Goal: Task Accomplishment & Management: Manage account settings

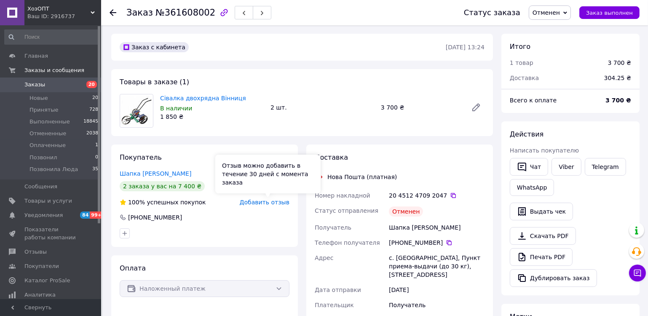
click at [252, 204] on span "Добавить отзыв" at bounding box center [265, 202] width 50 height 7
click at [265, 203] on span "Добавить отзыв" at bounding box center [265, 202] width 50 height 7
click at [263, 202] on span "Добавить отзыв" at bounding box center [265, 202] width 50 height 7
click at [263, 204] on span "Добавить отзыв" at bounding box center [265, 202] width 50 height 7
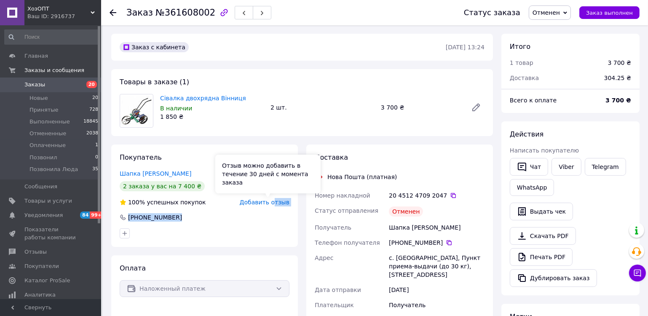
drag, startPoint x: 266, startPoint y: 222, endPoint x: 277, endPoint y: 203, distance: 21.9
click at [277, 203] on div "Покупатель Шапка Володимир 2 заказа у вас на 7 400 ₴ 100% успешных покупок Доба…" at bounding box center [204, 196] width 187 height 102
click at [277, 203] on span "Добавить отзыв" at bounding box center [265, 202] width 50 height 7
click at [268, 201] on span "Добавить отзыв" at bounding box center [265, 202] width 50 height 7
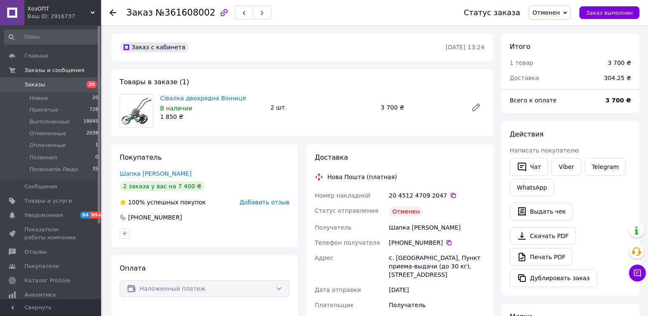
drag, startPoint x: 270, startPoint y: 204, endPoint x: 231, endPoint y: 235, distance: 49.2
click at [231, 235] on div at bounding box center [204, 233] width 173 height 13
click at [163, 175] on link "Шапка Володимир" at bounding box center [156, 173] width 72 height 7
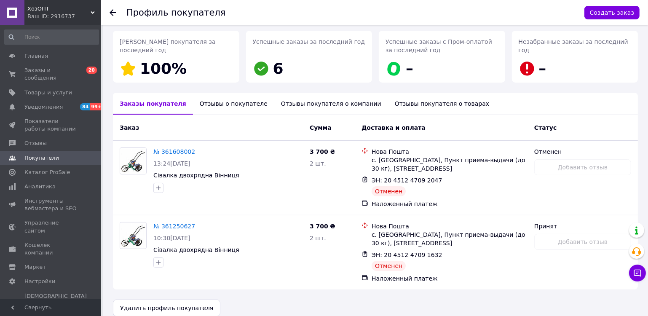
scroll to position [133, 0]
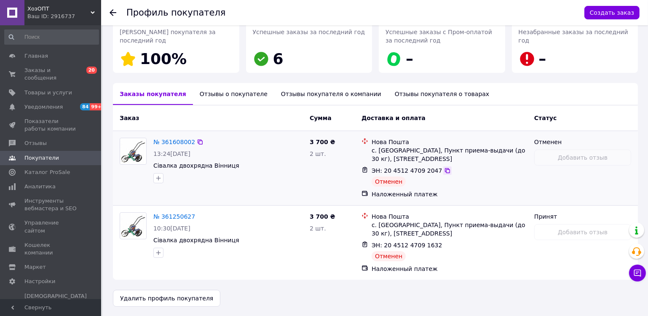
click at [444, 169] on icon at bounding box center [447, 170] width 7 height 7
click at [444, 247] on icon at bounding box center [447, 245] width 7 height 7
click at [179, 139] on link "№ 361608002" at bounding box center [174, 142] width 42 height 7
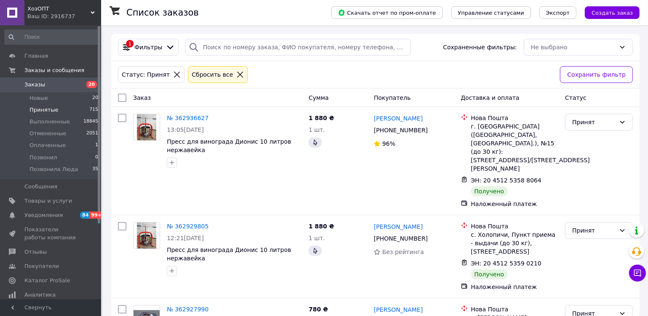
click at [123, 94] on input "checkbox" at bounding box center [122, 98] width 8 height 8
checkbox input "true"
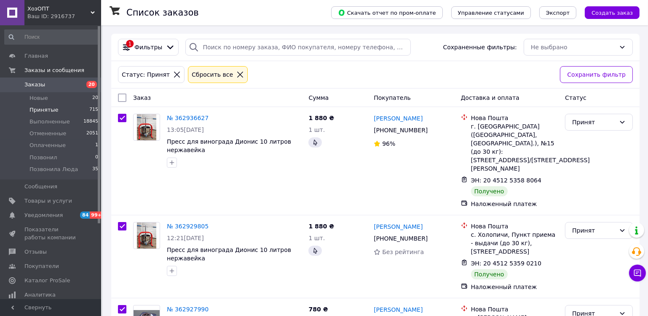
checkbox input "true"
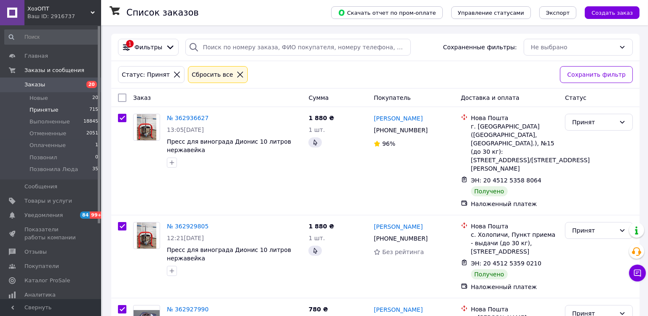
checkbox input "true"
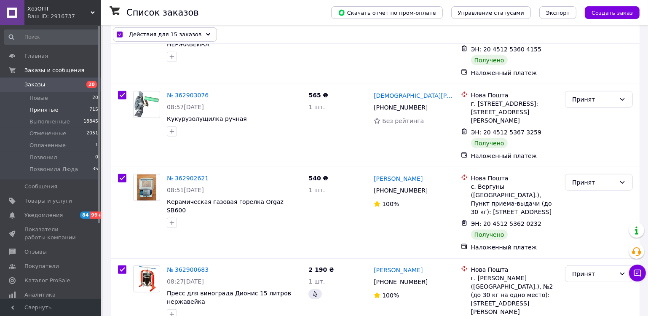
scroll to position [1035, 0]
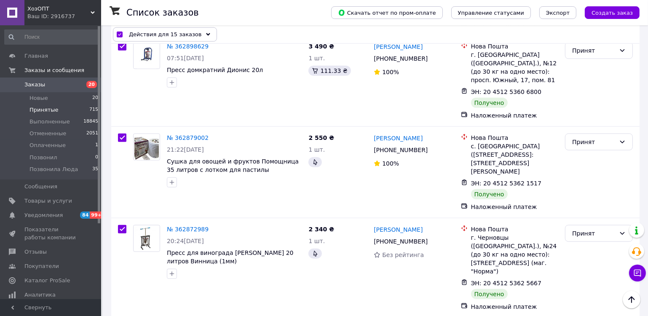
checkbox input "false"
click at [201, 37] on div "Действия для 14 заказов" at bounding box center [165, 34] width 104 height 14
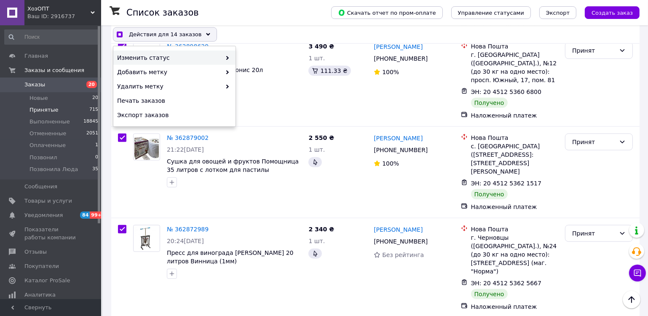
click at [181, 62] on div "Изменить статус" at bounding box center [174, 58] width 122 height 14
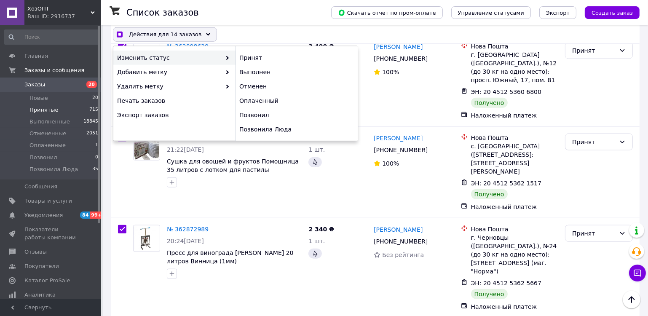
click at [182, 60] on span "Изменить статус" at bounding box center [169, 58] width 104 height 8
checkbox input "true"
click at [251, 68] on div "Выполнен" at bounding box center [297, 72] width 122 height 14
checkbox input "false"
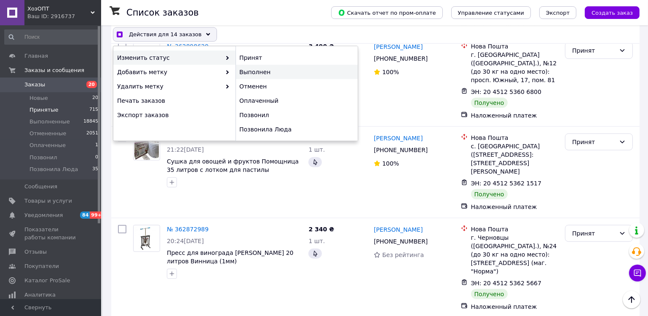
checkbox input "false"
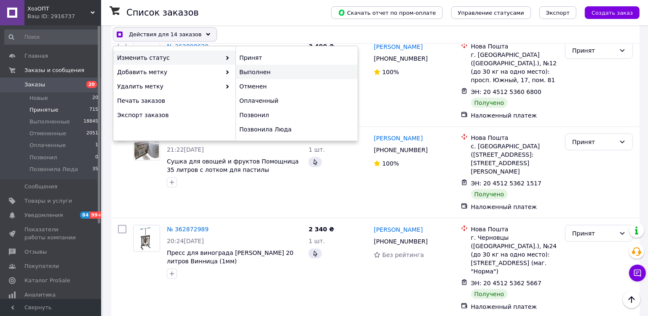
checkbox input "false"
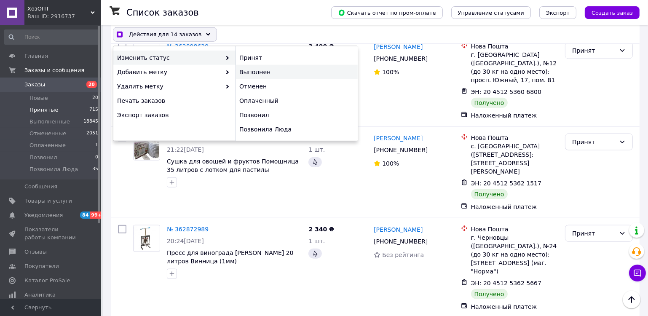
checkbox input "false"
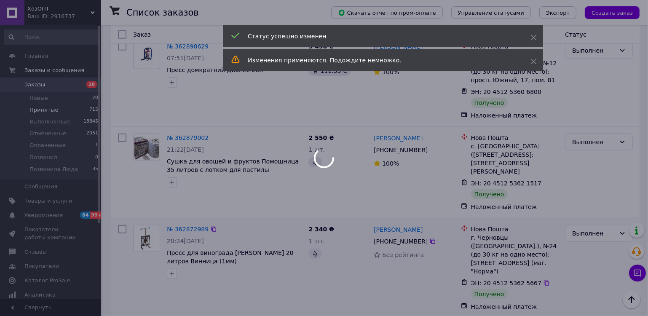
scroll to position [961, 0]
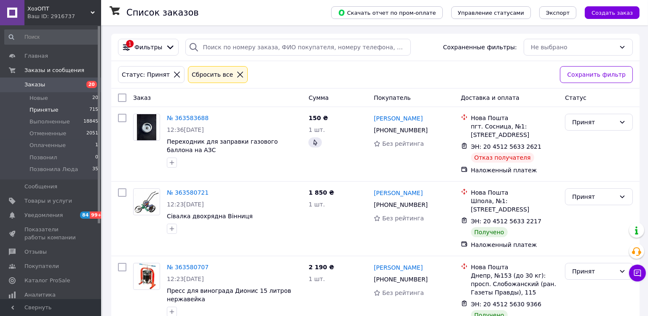
click at [122, 94] on input "checkbox" at bounding box center [122, 98] width 8 height 8
checkbox input "true"
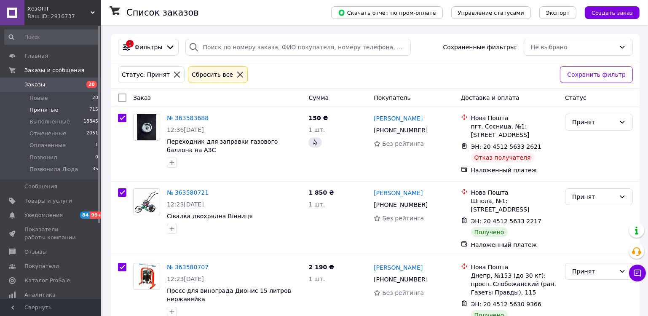
checkbox input "true"
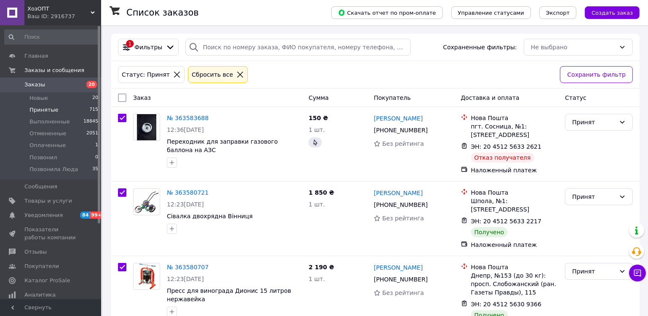
checkbox input "true"
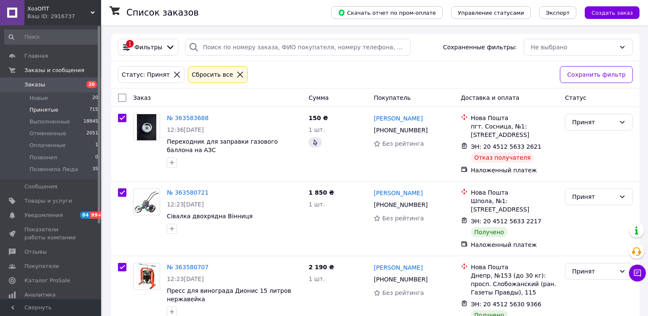
checkbox input "true"
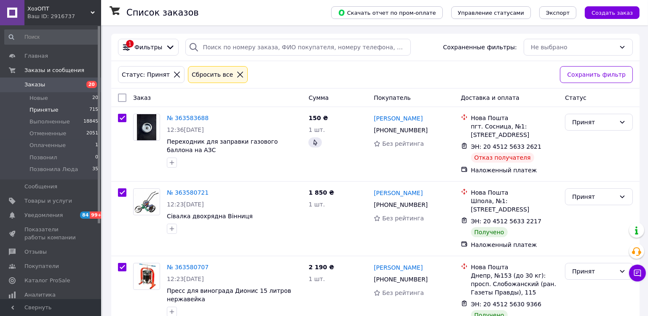
checkbox input "true"
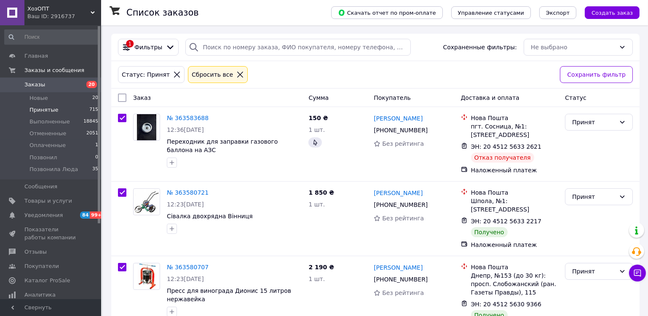
checkbox input "true"
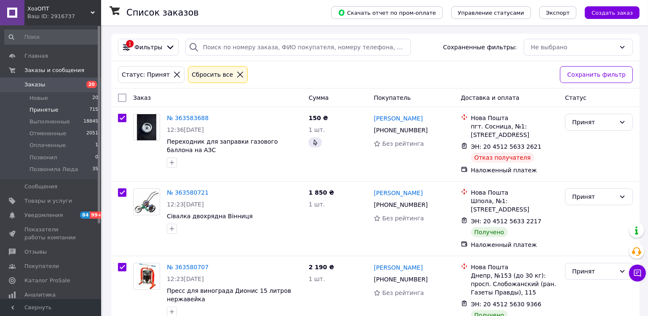
checkbox input "true"
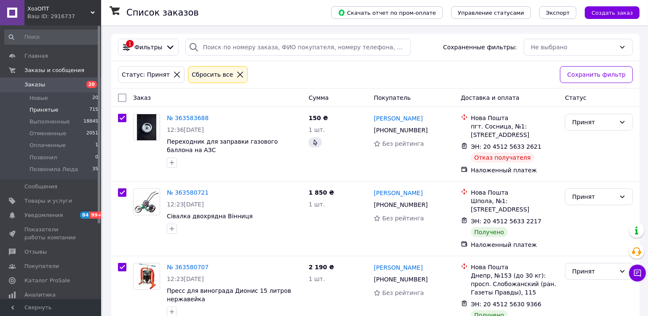
checkbox input "true"
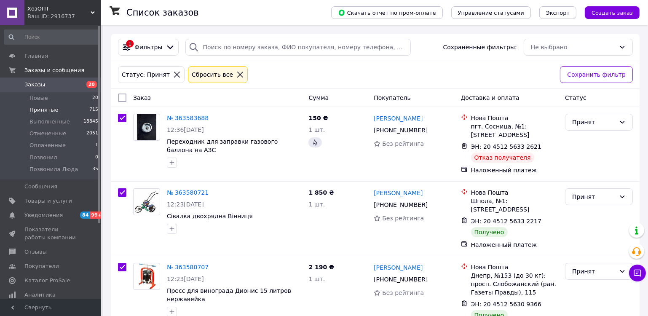
checkbox input "true"
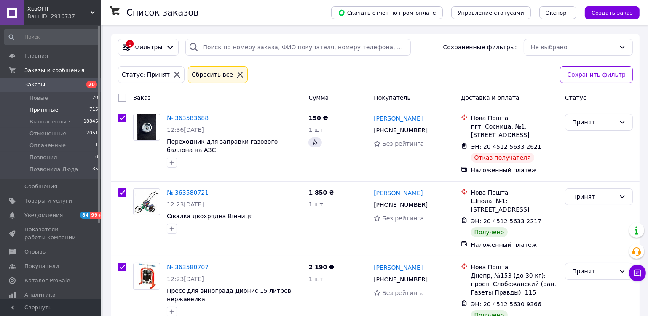
checkbox input "true"
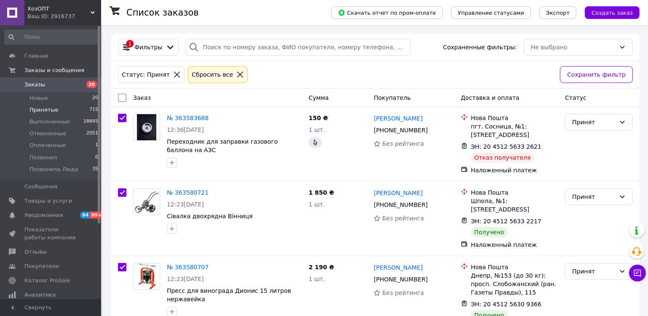
checkbox input "true"
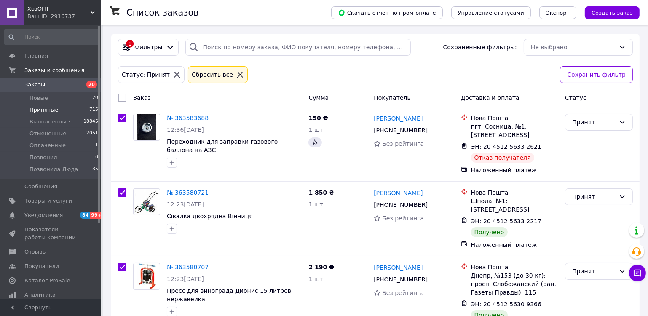
checkbox input "true"
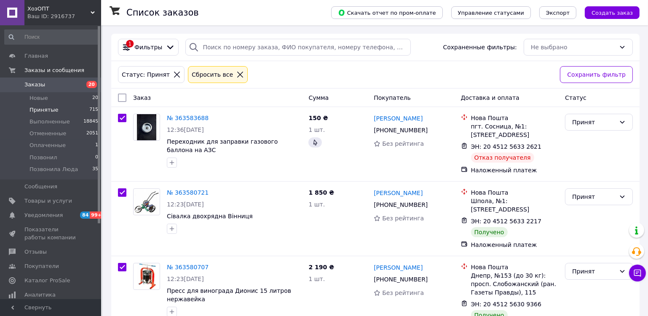
checkbox input "true"
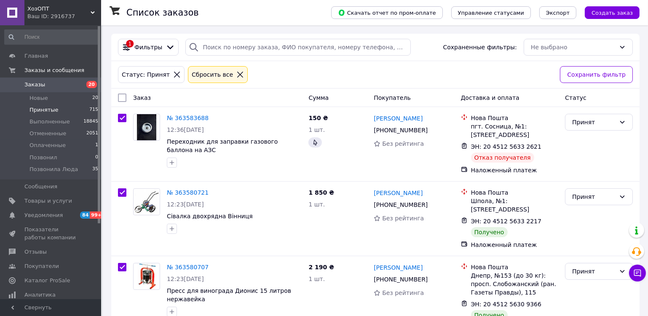
checkbox input "true"
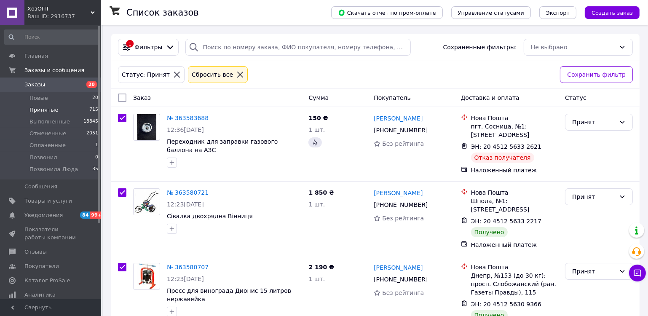
checkbox input "true"
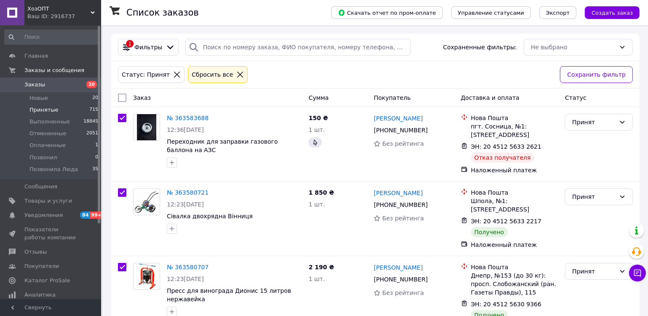
checkbox input "true"
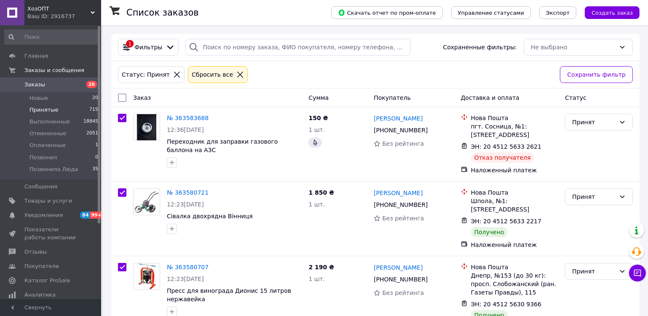
checkbox input "true"
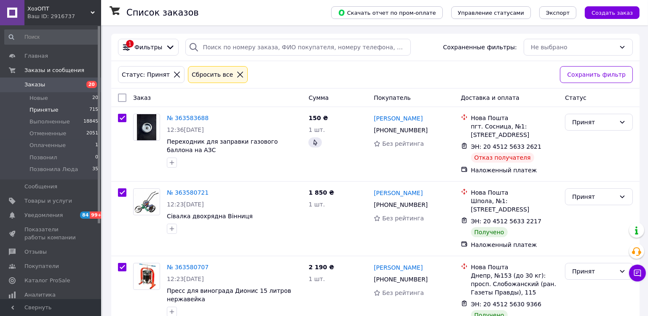
checkbox input "true"
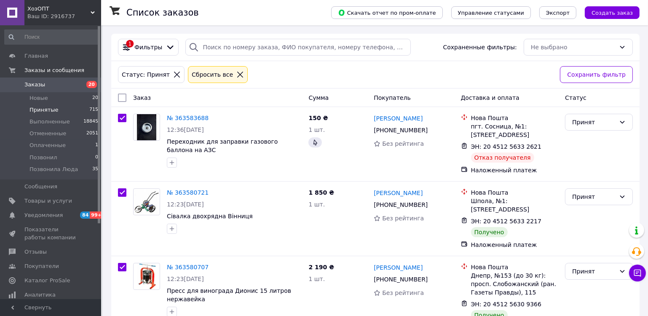
checkbox input "true"
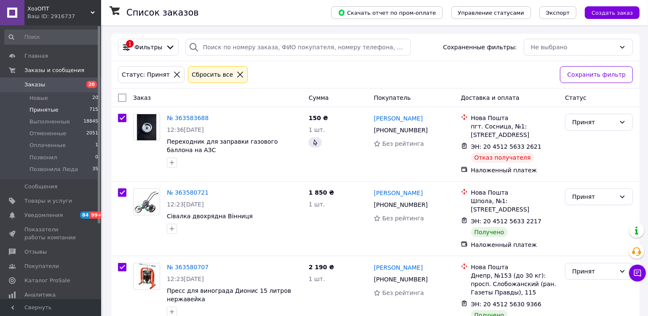
checkbox input "true"
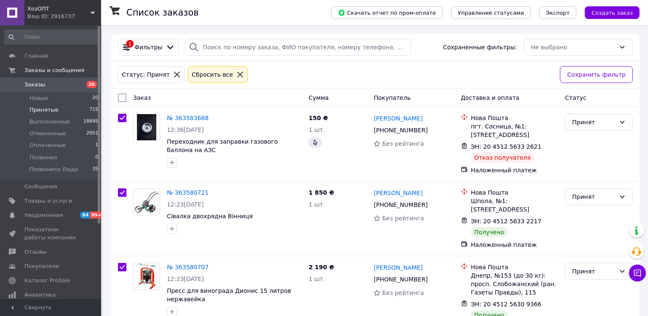
checkbox input "true"
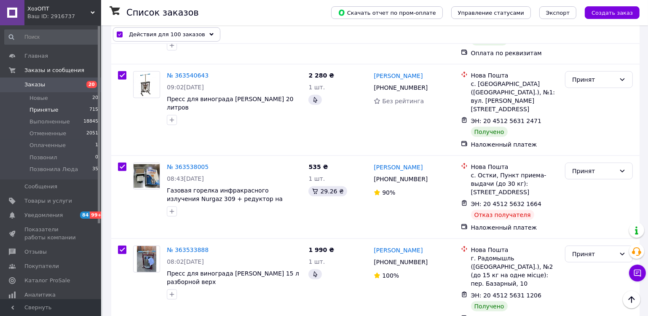
scroll to position [1006, 0]
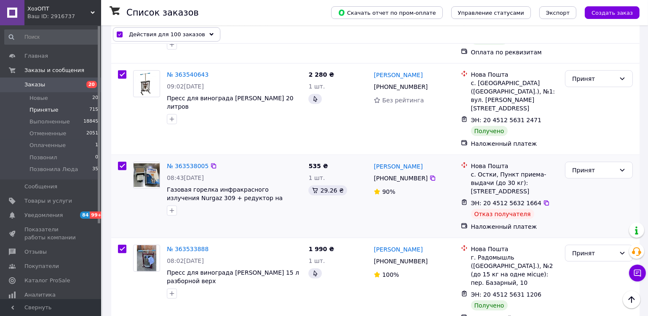
click at [125, 162] on input "checkbox" at bounding box center [122, 166] width 8 height 8
checkbox input "false"
checkbox input "true"
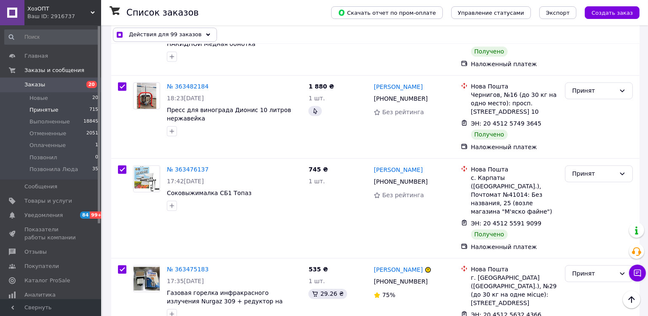
scroll to position [1853, 0]
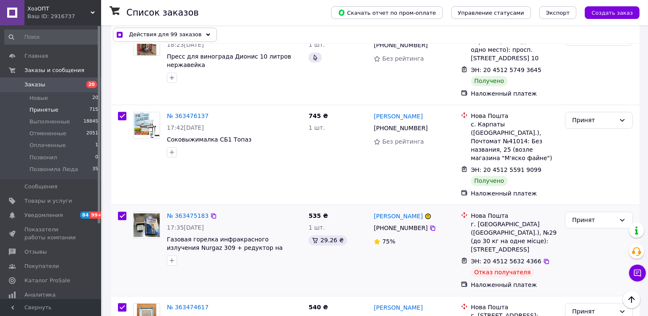
click at [123, 212] on input "checkbox" at bounding box center [122, 216] width 8 height 8
checkbox input "false"
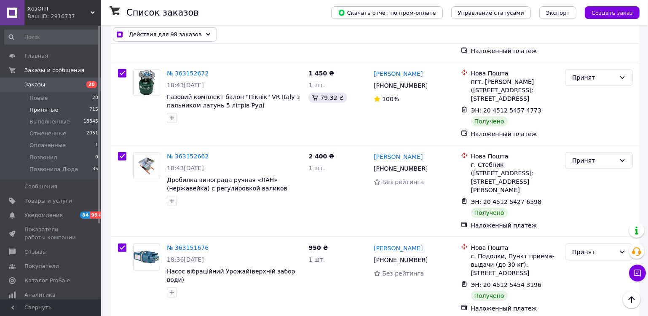
scroll to position [7840, 0]
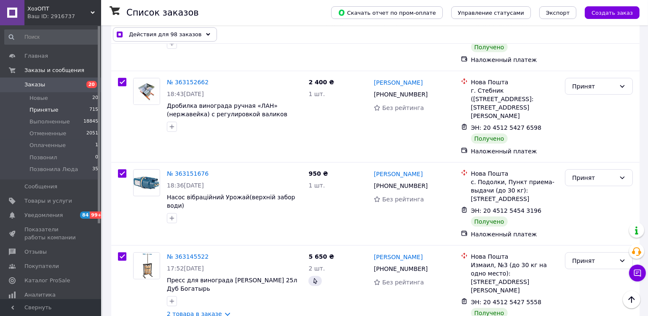
click at [198, 38] on div "Действия для 98 заказов" at bounding box center [165, 34] width 104 height 14
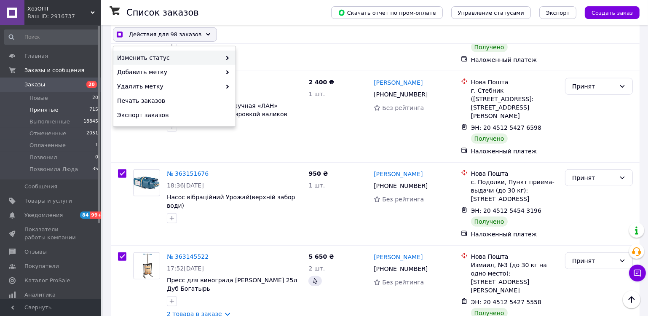
click at [186, 59] on span "Изменить статус" at bounding box center [169, 58] width 104 height 8
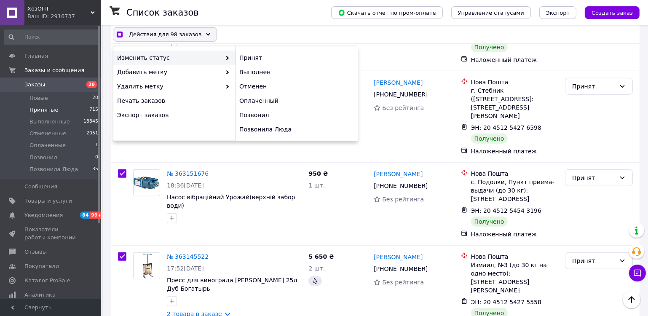
click at [186, 60] on span "Изменить статус" at bounding box center [169, 58] width 104 height 8
checkbox input "true"
click at [251, 71] on div "Выполнен" at bounding box center [297, 72] width 122 height 14
checkbox input "false"
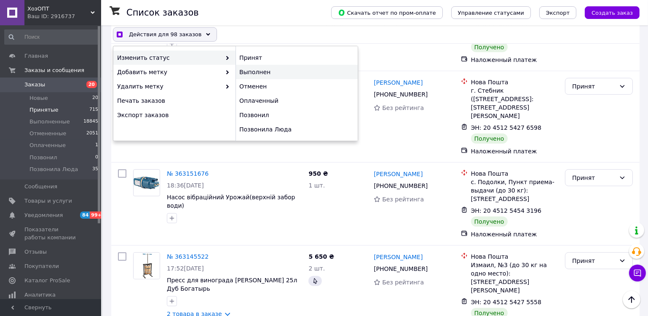
checkbox input "false"
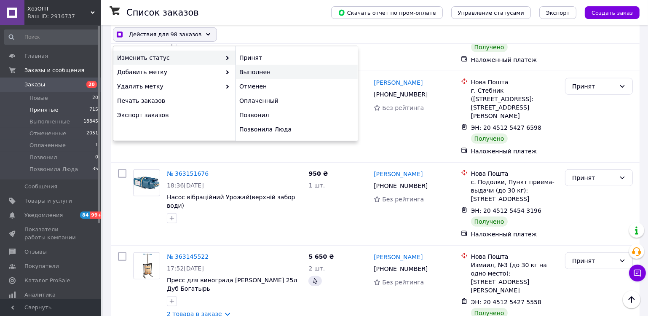
checkbox input "false"
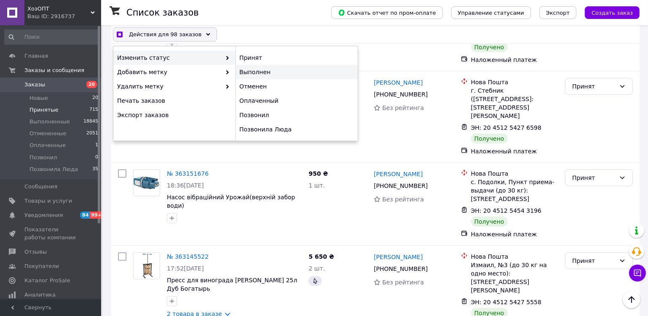
checkbox input "false"
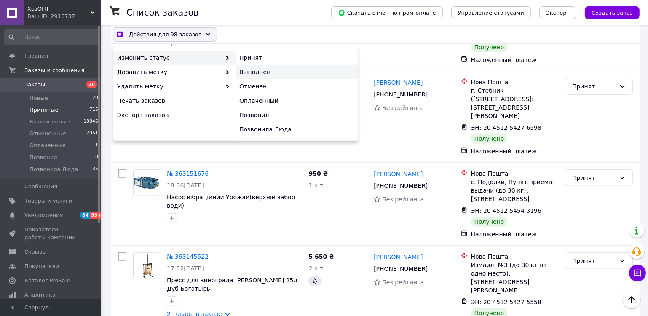
checkbox input "false"
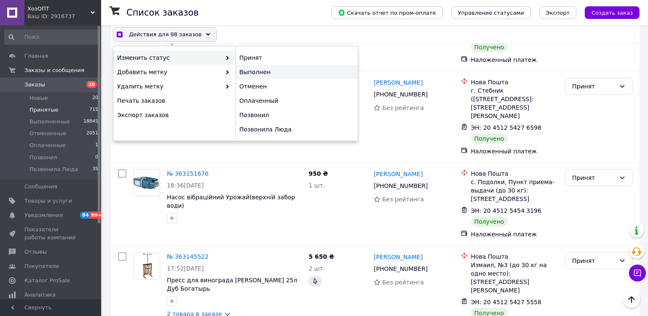
checkbox input "false"
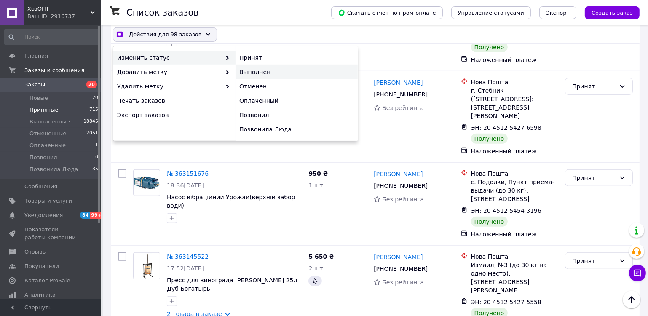
checkbox input "false"
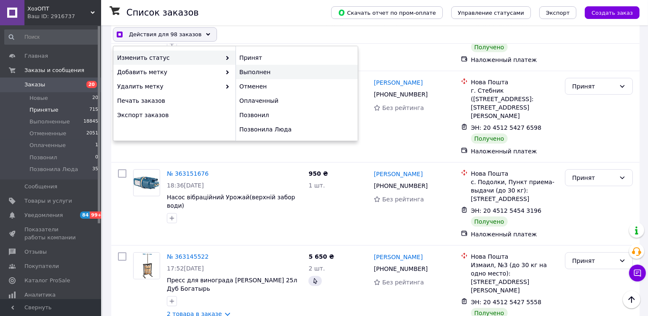
checkbox input "false"
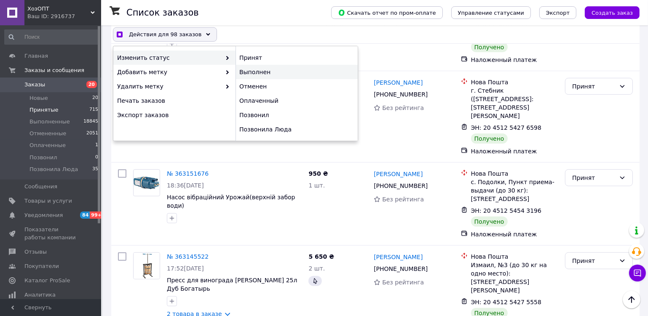
checkbox input "false"
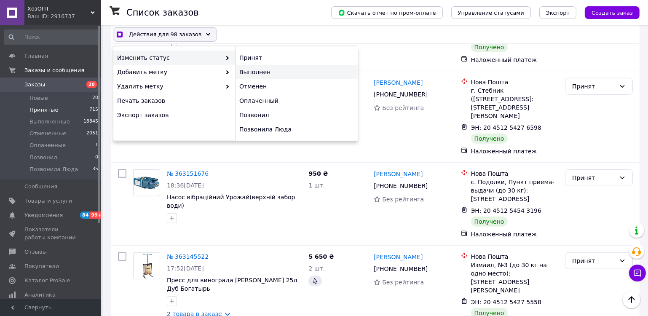
checkbox input "false"
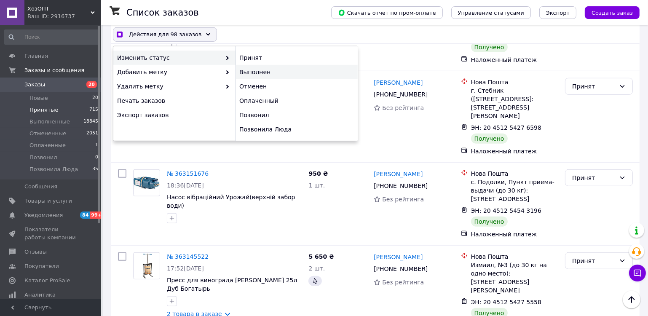
checkbox input "false"
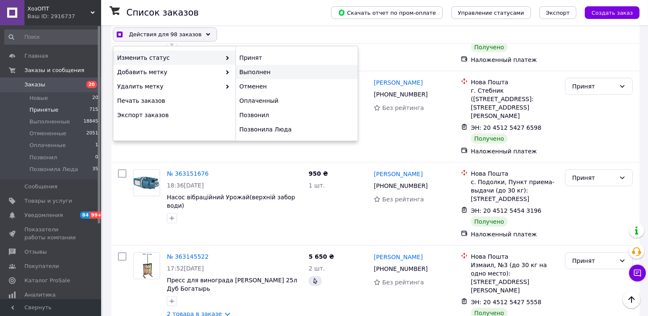
checkbox input "false"
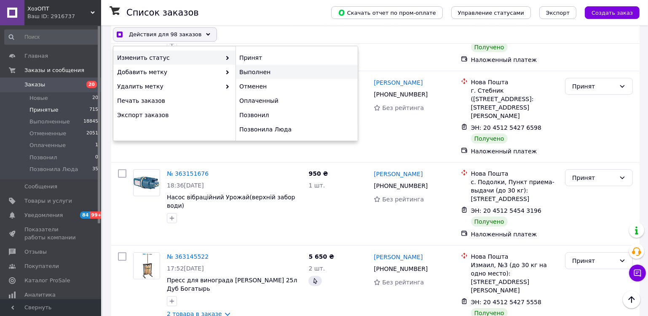
checkbox input "false"
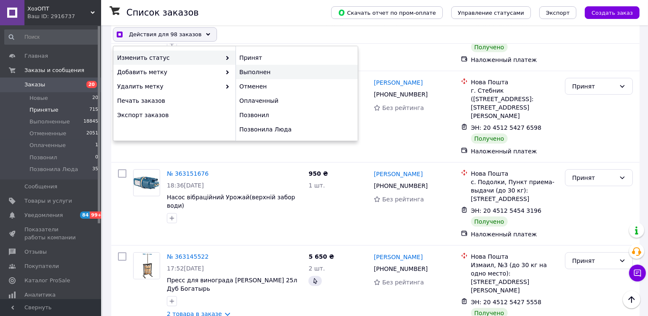
checkbox input "false"
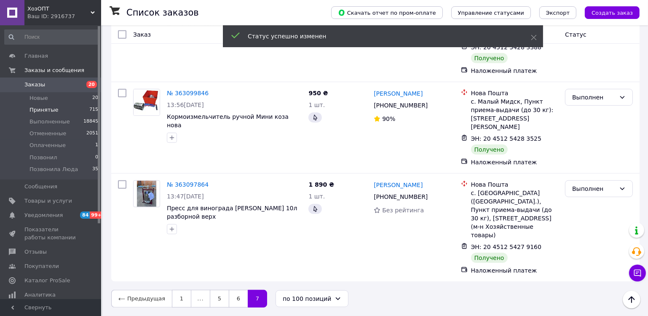
scroll to position [7203, 0]
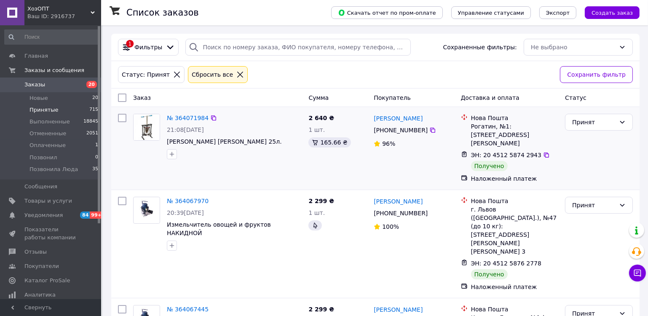
click at [123, 119] on input "checkbox" at bounding box center [122, 118] width 8 height 8
click at [121, 97] on input "checkbox" at bounding box center [122, 98] width 8 height 8
click at [121, 115] on input "checkbox" at bounding box center [122, 118] width 8 height 8
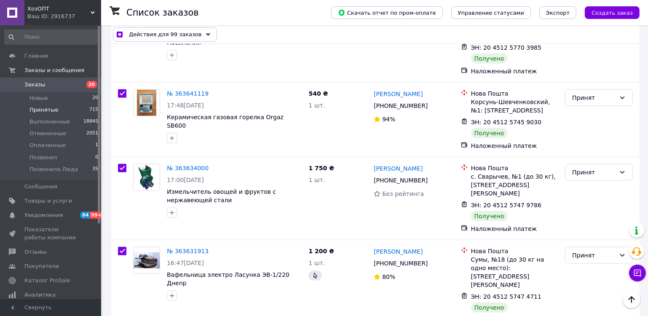
scroll to position [7859, 0]
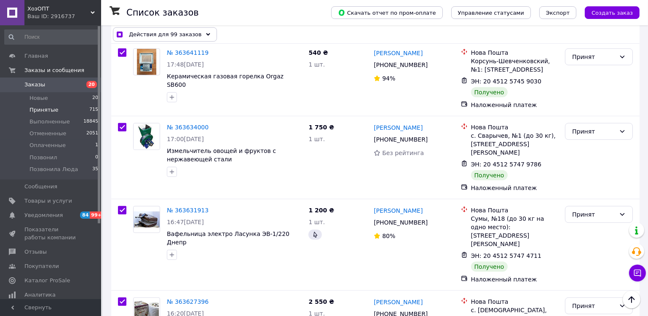
click at [199, 33] on div "Действия для 99 заказов" at bounding box center [165, 34] width 104 height 14
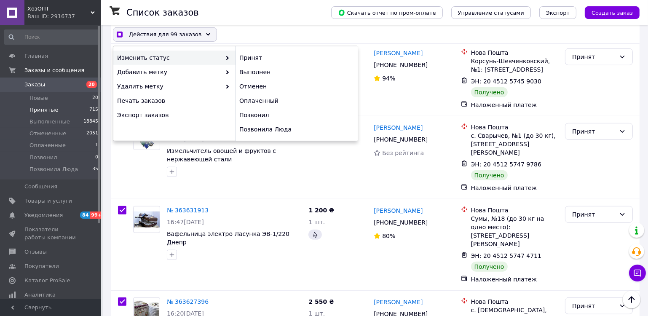
click at [187, 56] on span "Изменить статус" at bounding box center [169, 58] width 104 height 8
click at [249, 72] on div "Выполнен" at bounding box center [297, 72] width 122 height 14
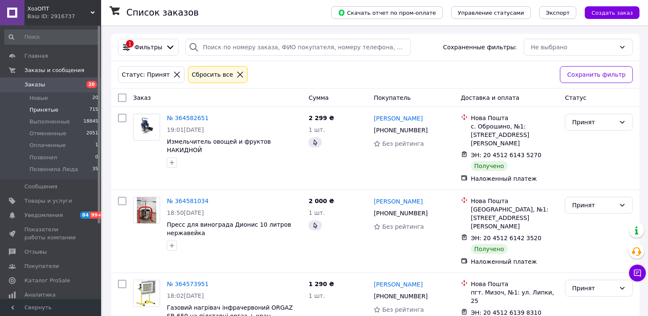
click at [123, 100] on input "checkbox" at bounding box center [122, 98] width 8 height 8
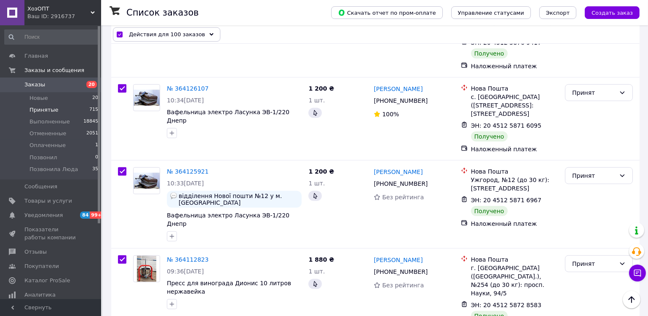
scroll to position [7779, 0]
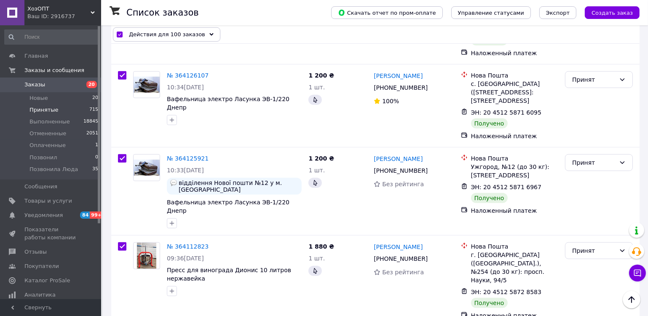
click at [184, 36] on span "Действия для 100 заказов" at bounding box center [167, 34] width 76 height 8
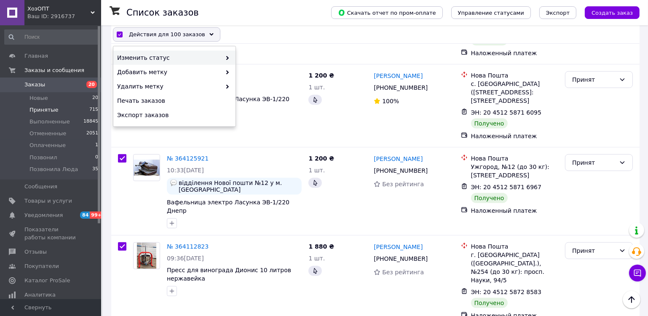
click at [186, 60] on span "Изменить статус" at bounding box center [169, 58] width 104 height 8
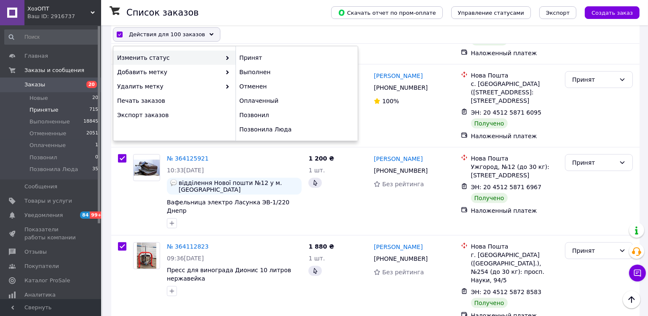
click at [218, 63] on div "Изменить статус" at bounding box center [174, 58] width 122 height 14
click at [246, 71] on div "Выполнен" at bounding box center [297, 72] width 122 height 14
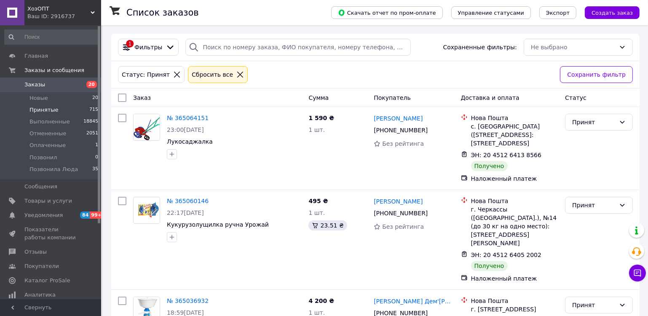
click at [123, 96] on input "checkbox" at bounding box center [122, 98] width 8 height 8
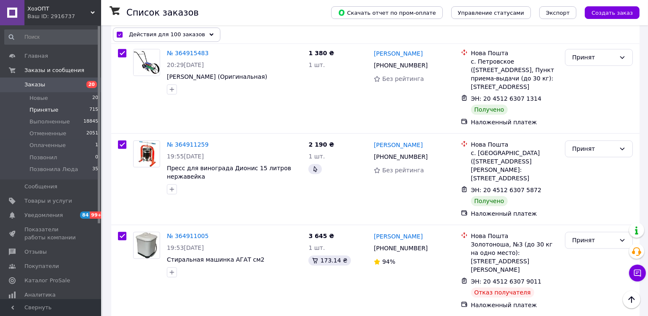
scroll to position [2459, 0]
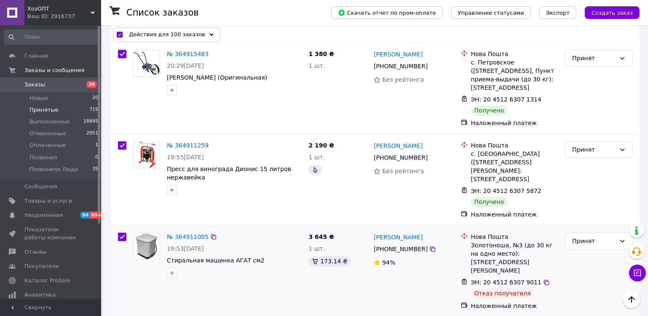
click at [123, 233] on input "checkbox" at bounding box center [122, 237] width 8 height 8
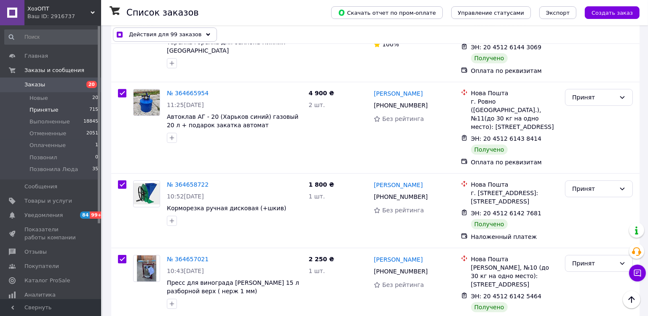
scroll to position [6550, 0]
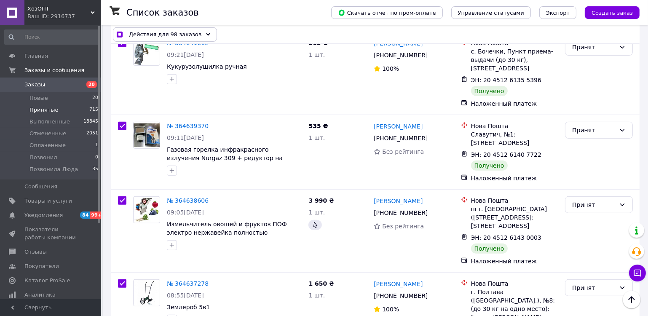
scroll to position [7603, 0]
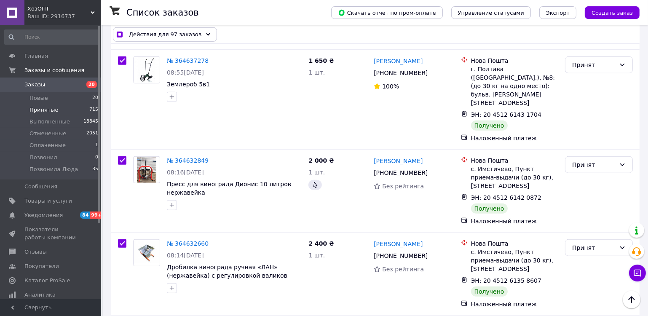
scroll to position [7906, 0]
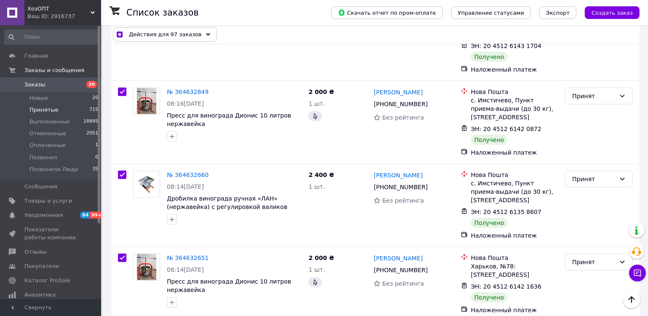
click at [206, 35] on icon at bounding box center [208, 34] width 4 height 4
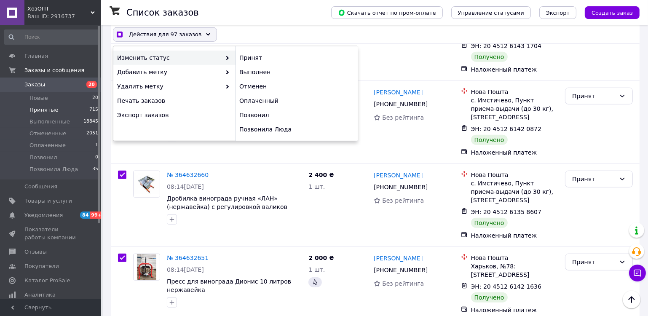
click at [186, 60] on span "Изменить статус" at bounding box center [169, 58] width 104 height 8
click at [250, 75] on div "Выполнен" at bounding box center [297, 72] width 122 height 14
